Goal: Communication & Community: Answer question/provide support

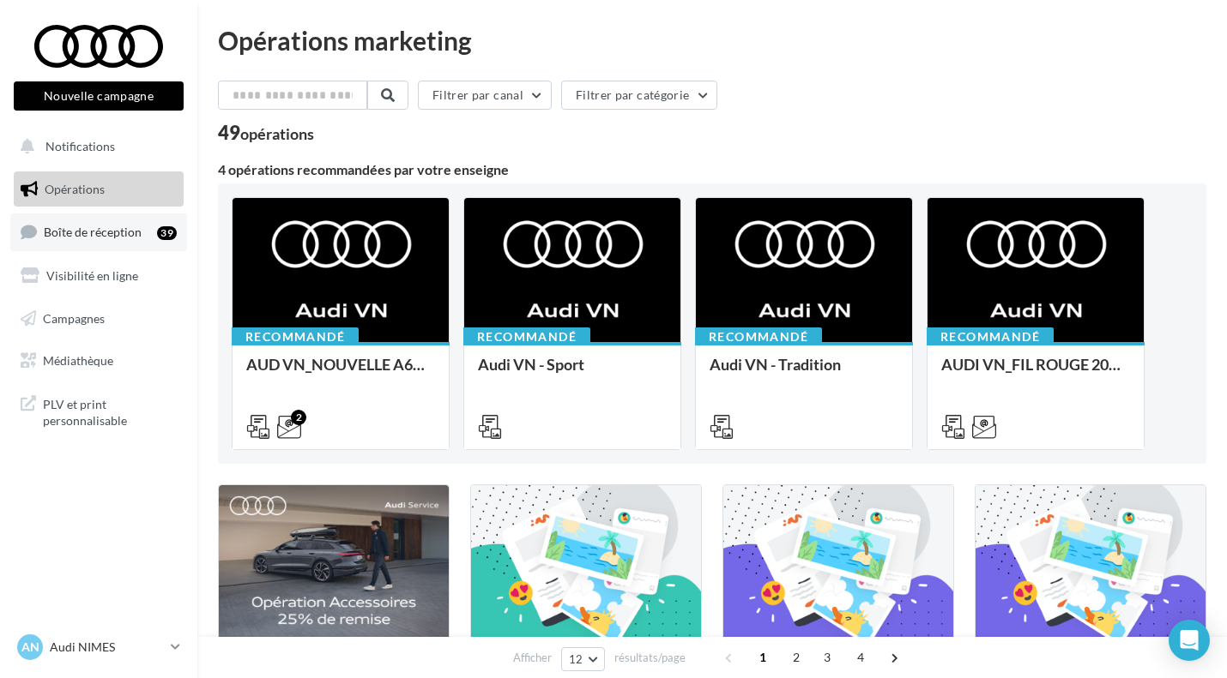
click at [136, 238] on span "Boîte de réception" at bounding box center [93, 232] width 98 height 15
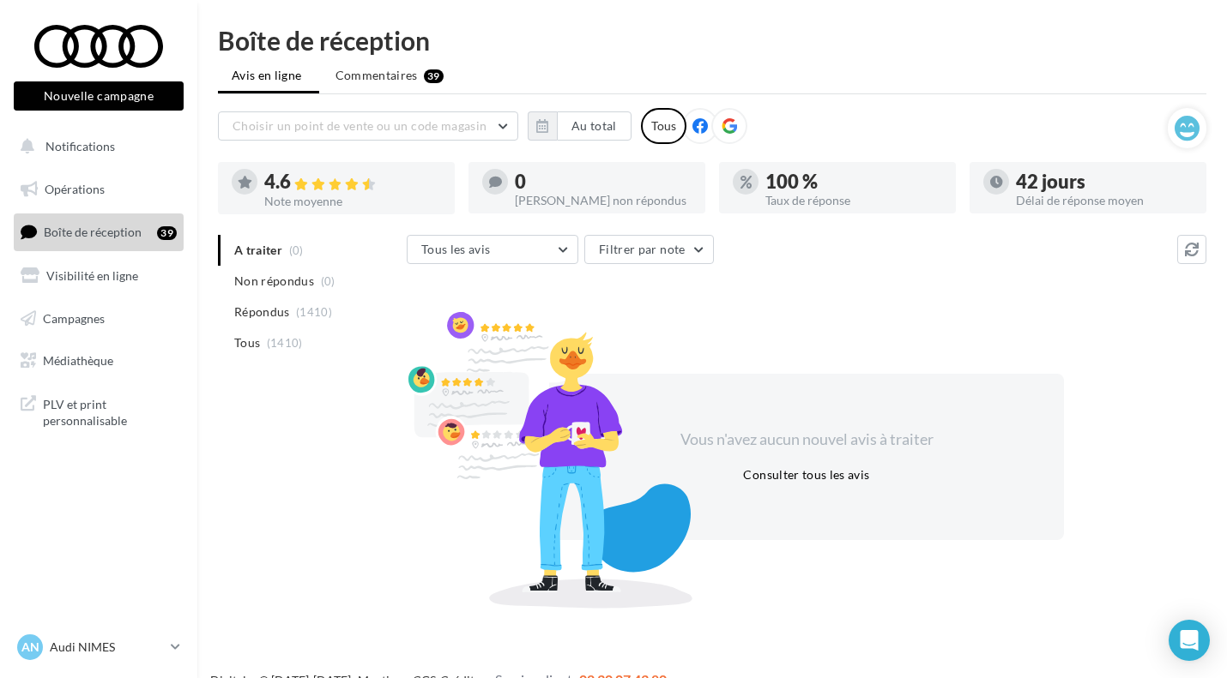
click at [280, 252] on ul "A traiter (0) Non répondus (0) Répondus (1410) Tous (1410)" at bounding box center [309, 297] width 182 height 124
click at [282, 290] on span "Non répondus" at bounding box center [274, 281] width 80 height 17
click at [258, 245] on span "A traiter" at bounding box center [258, 250] width 48 height 17
click at [255, 313] on span "Répondus" at bounding box center [262, 312] width 56 height 17
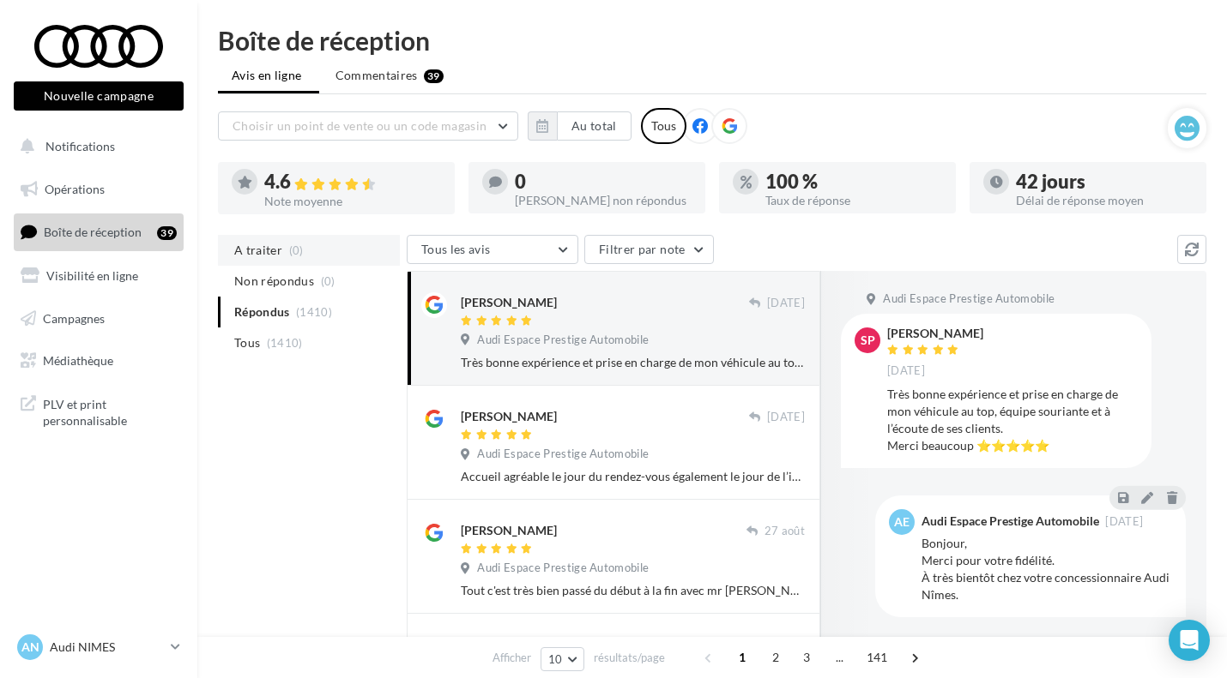
click at [254, 255] on span "A traiter" at bounding box center [258, 250] width 48 height 17
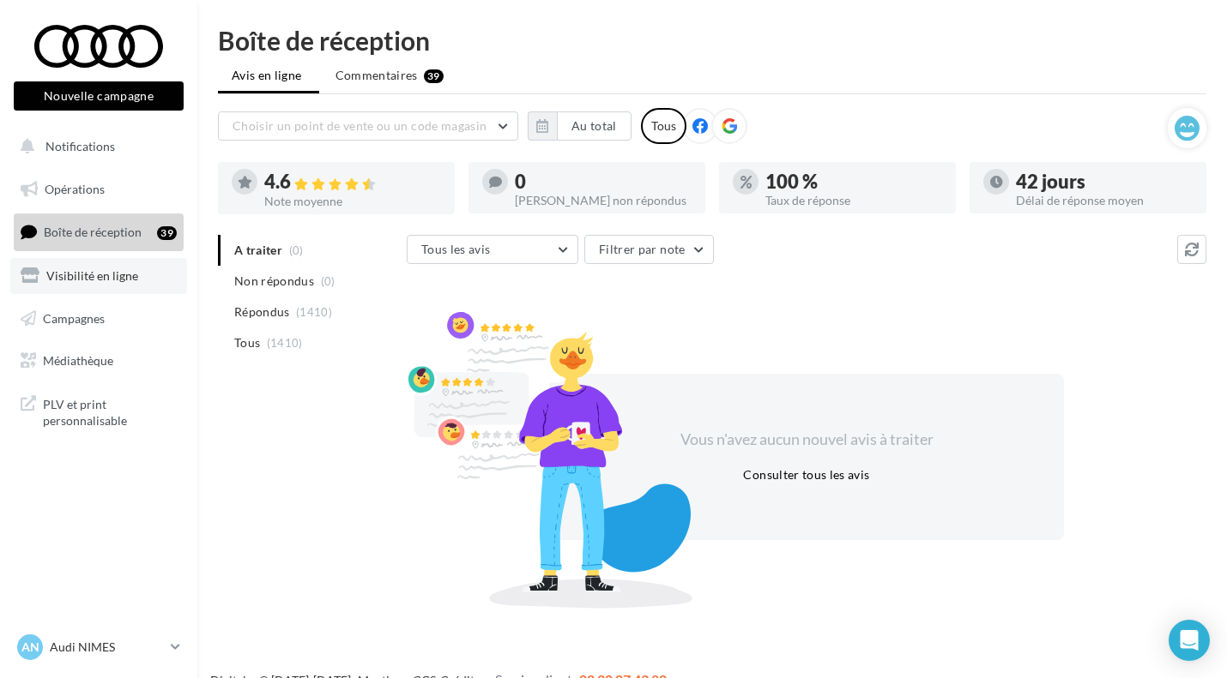
click at [116, 264] on link "Visibilité en ligne" at bounding box center [98, 276] width 177 height 36
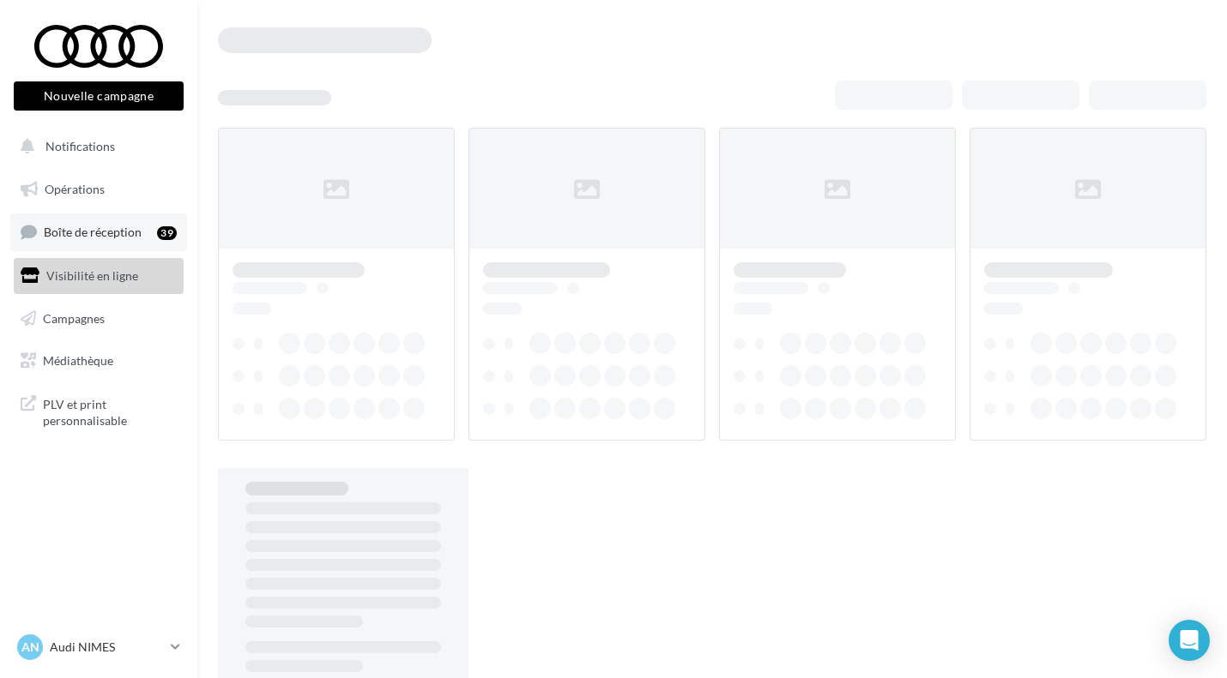
click at [85, 244] on link "Boîte de réception 39" at bounding box center [98, 232] width 177 height 37
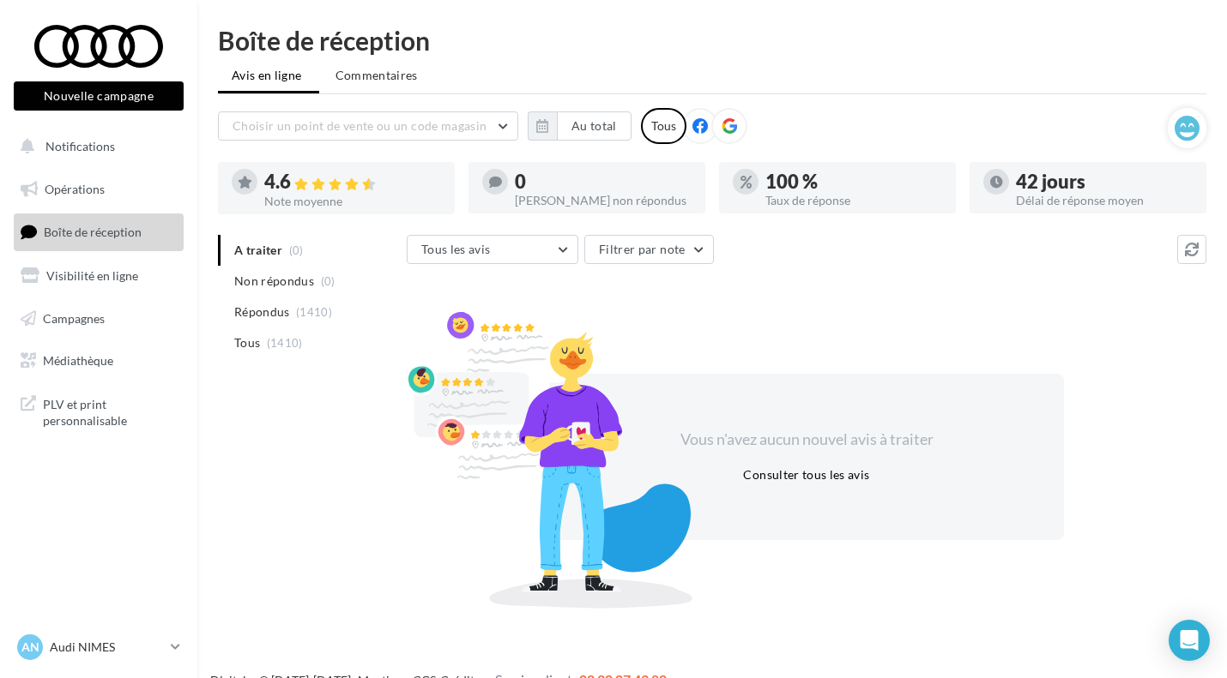
click at [262, 249] on ul "A traiter (0) Non répondus (0) Répondus (1410) Tous (1410)" at bounding box center [309, 297] width 182 height 124
click at [66, 592] on nav "Nouvelle campagne Nouvelle campagne Notifications Opérations Boîte de réception…" at bounding box center [98, 339] width 197 height 678
click at [396, 70] on span "Commentaires" at bounding box center [376, 75] width 82 height 17
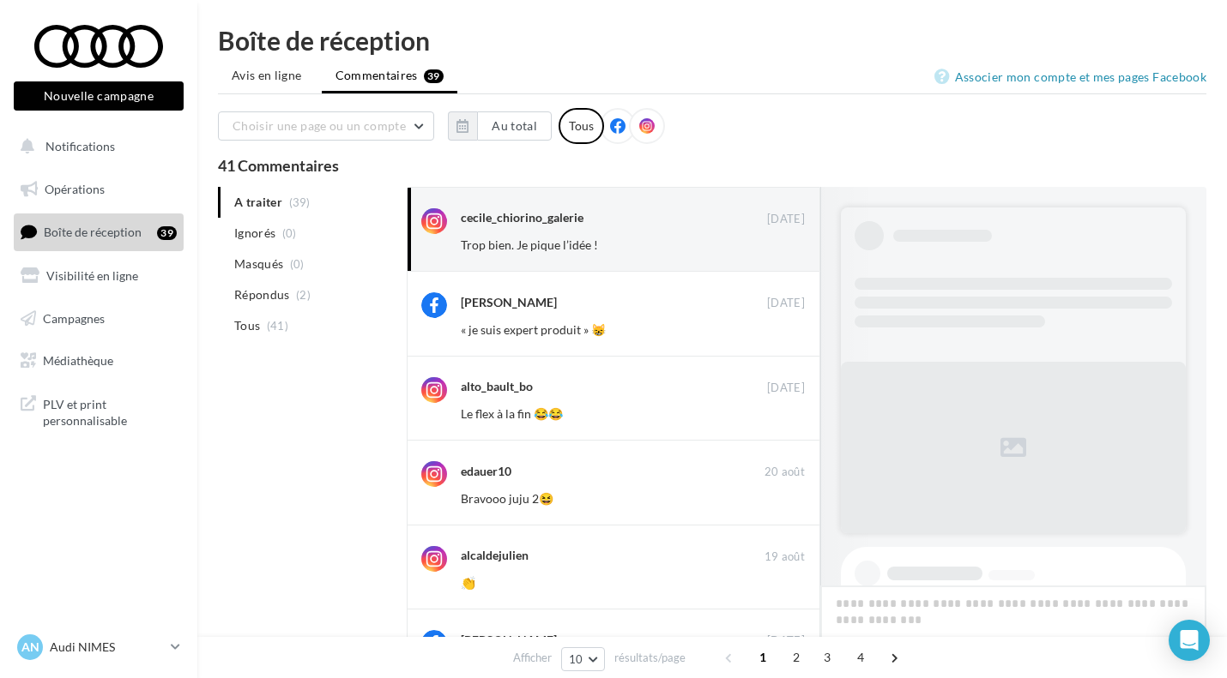
scroll to position [145, 0]
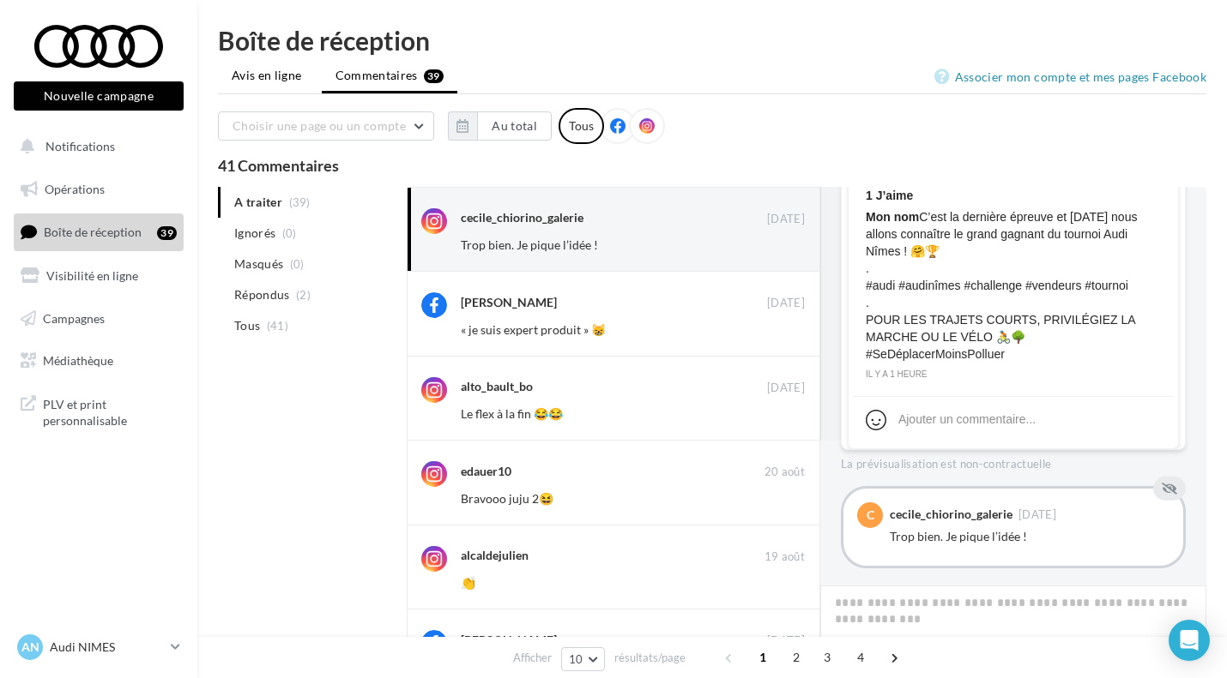
click at [292, 77] on span "Avis en ligne" at bounding box center [267, 75] width 70 height 17
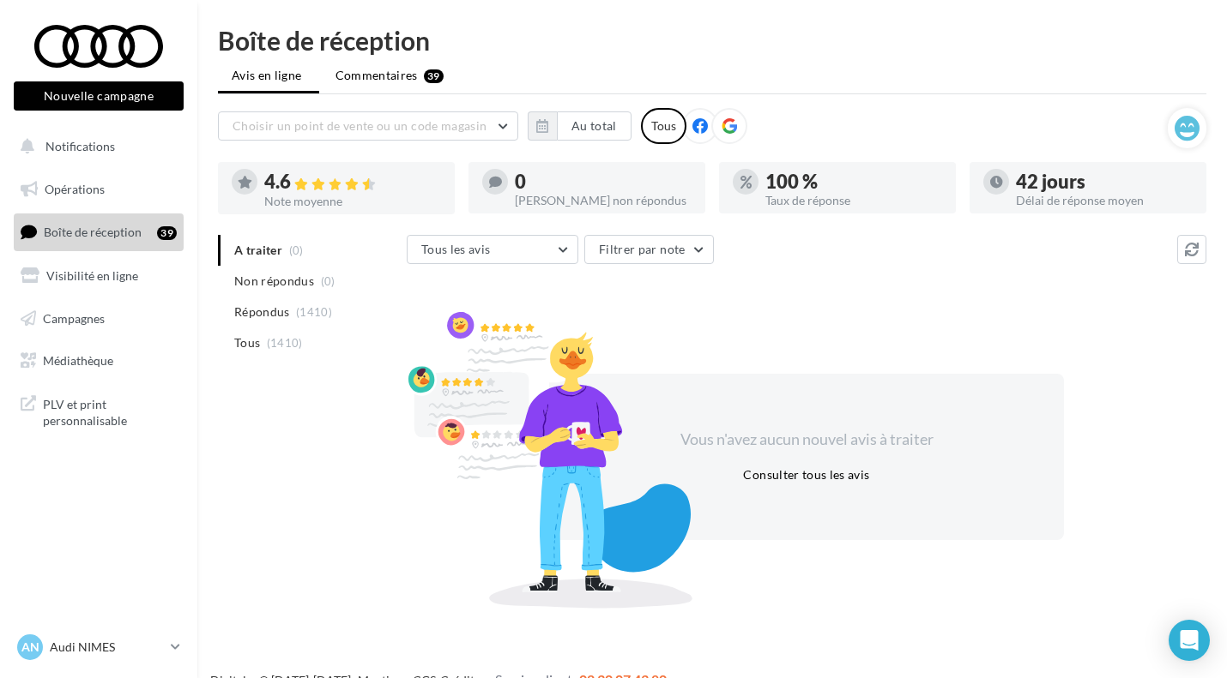
click at [362, 77] on span "Commentaires" at bounding box center [376, 75] width 82 height 17
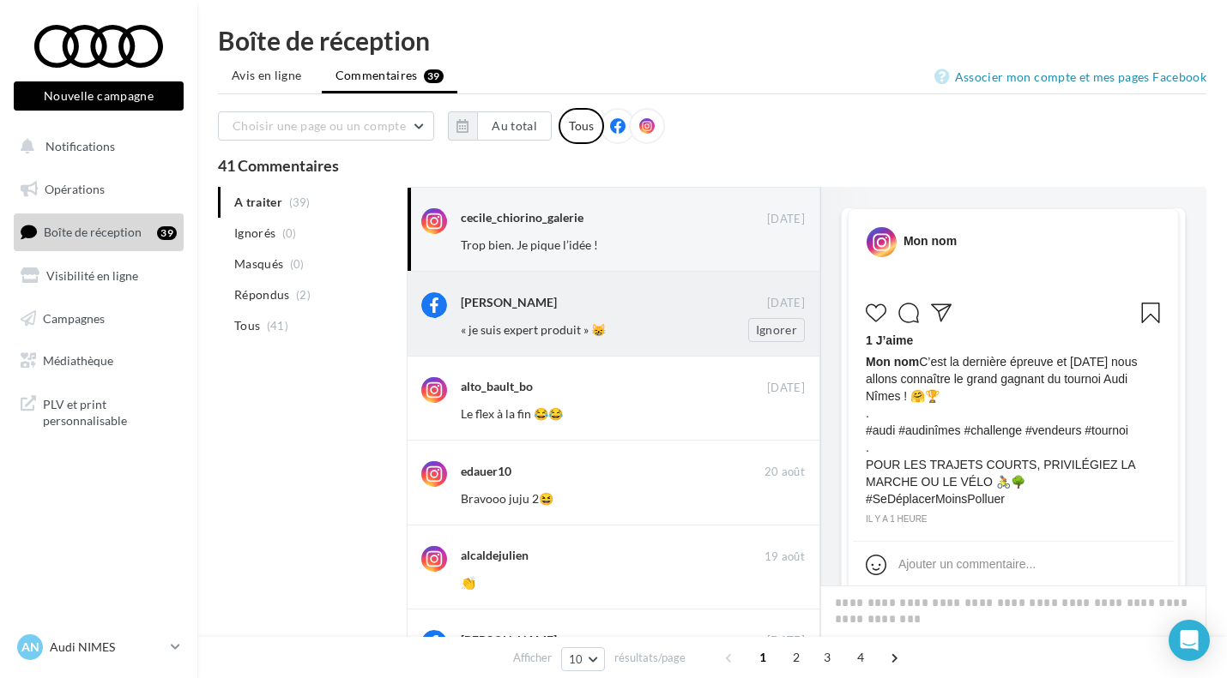
click at [487, 338] on div "« je suis expert produit » 😸" at bounding box center [577, 330] width 232 height 17
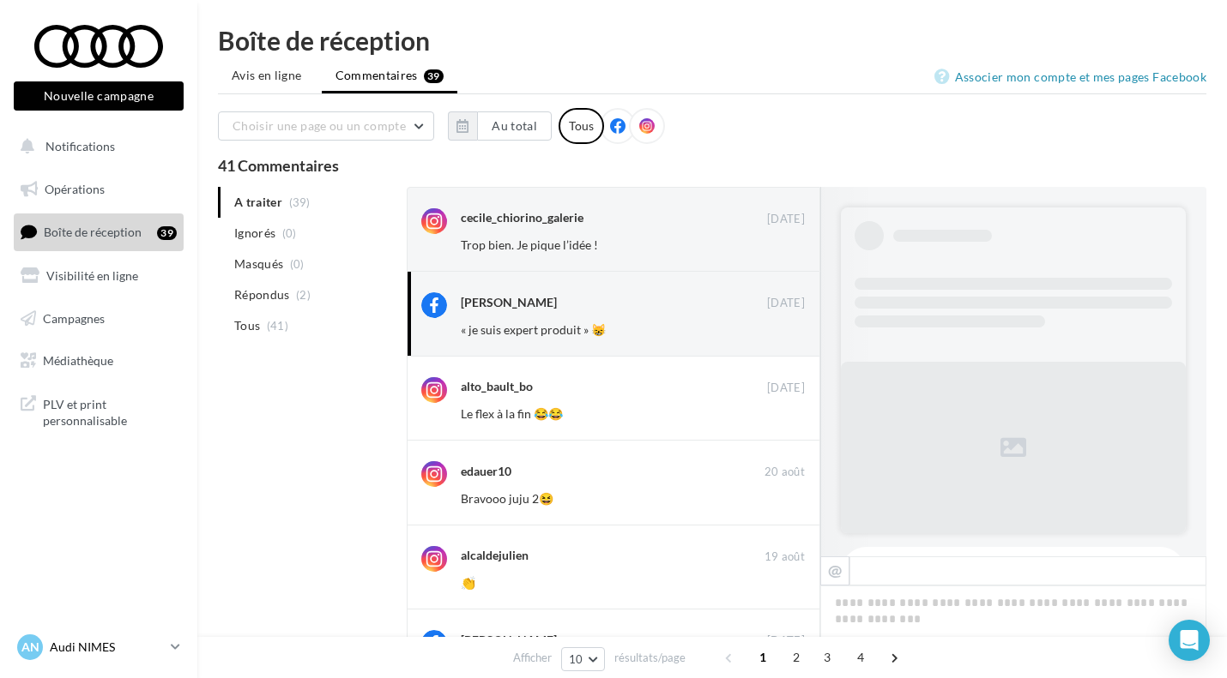
click at [97, 649] on p "Audi NIMES" at bounding box center [107, 647] width 114 height 17
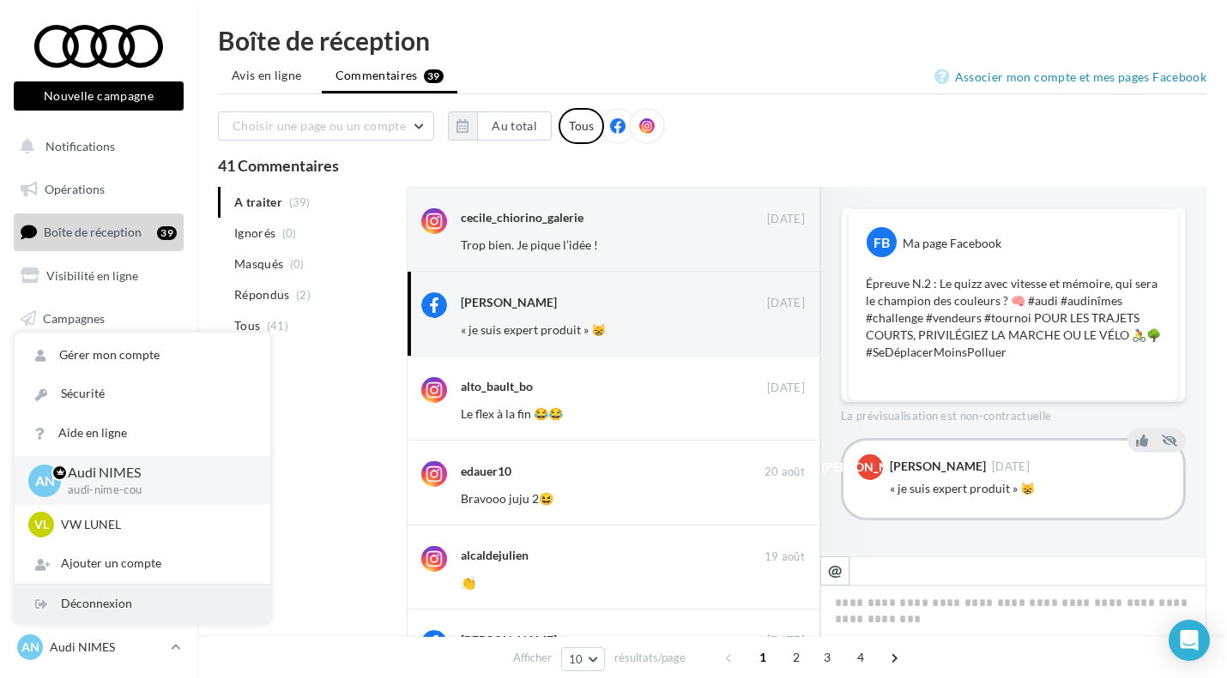
click at [119, 596] on div "Déconnexion" at bounding box center [143, 604] width 256 height 39
